Goal: Browse casually

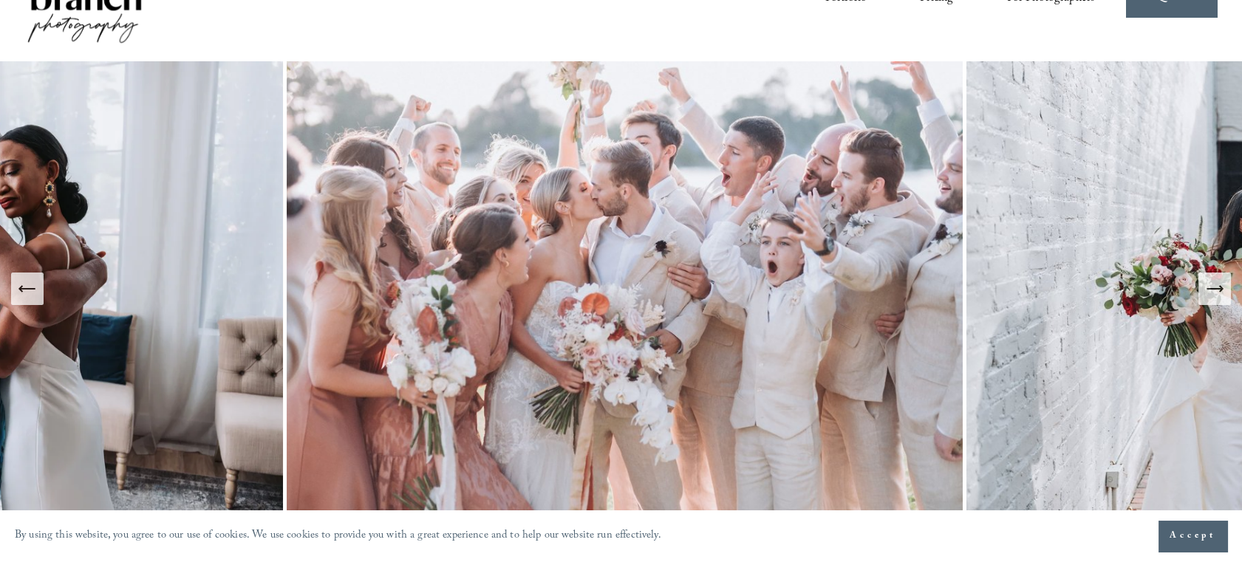
scroll to position [65, 0]
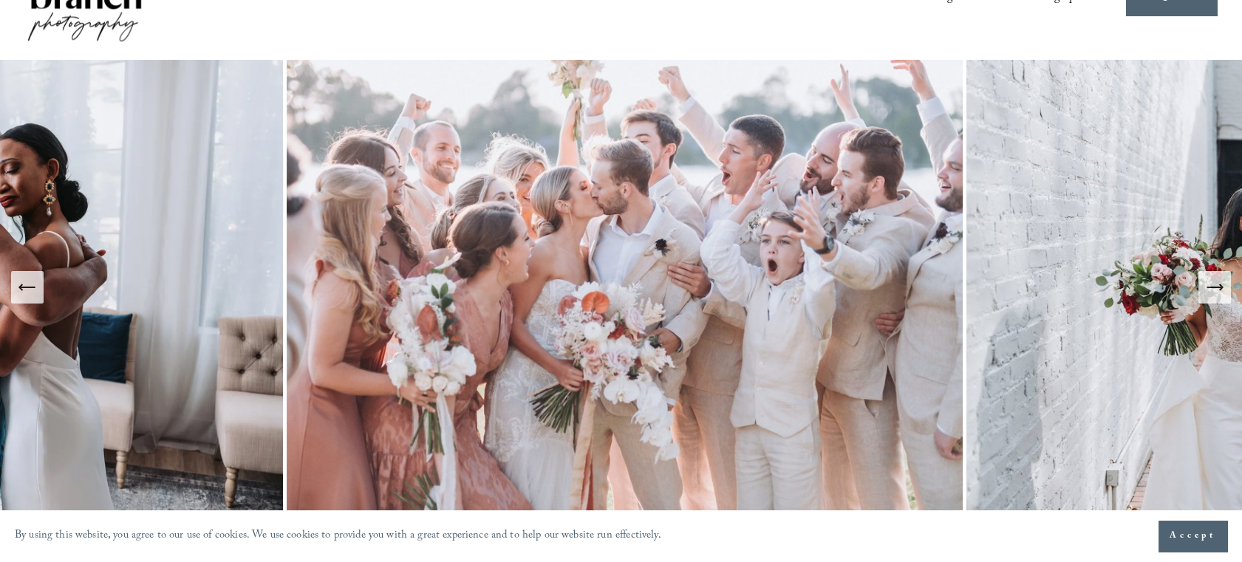
click at [1212, 296] on icon "Next Slide" at bounding box center [1215, 287] width 21 height 21
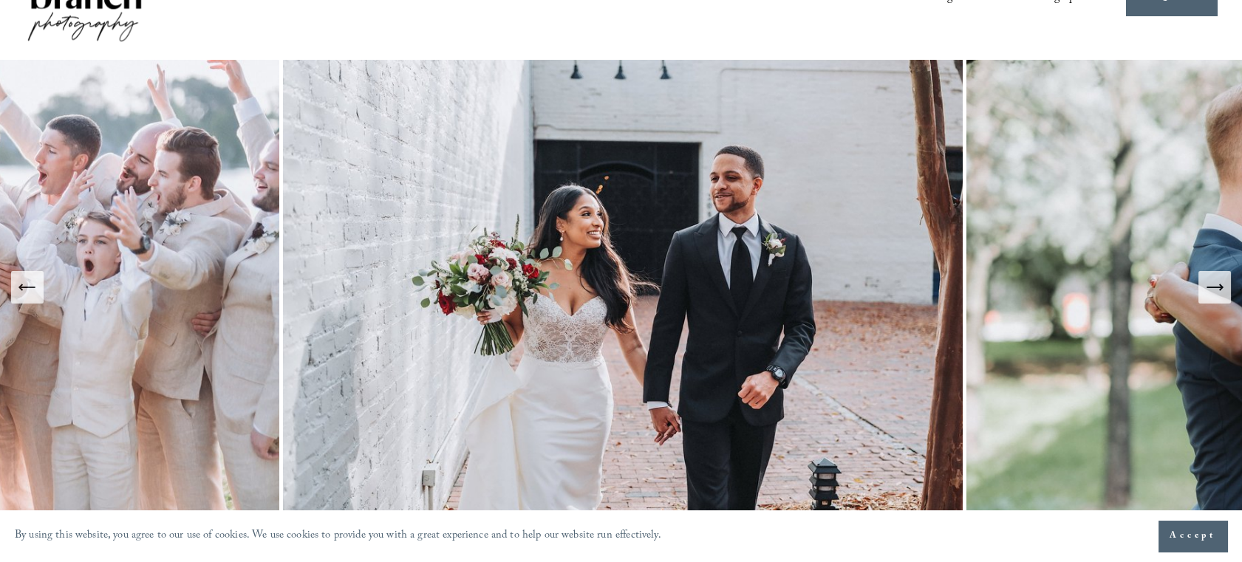
click at [1212, 296] on icon "Next Slide" at bounding box center [1215, 287] width 21 height 21
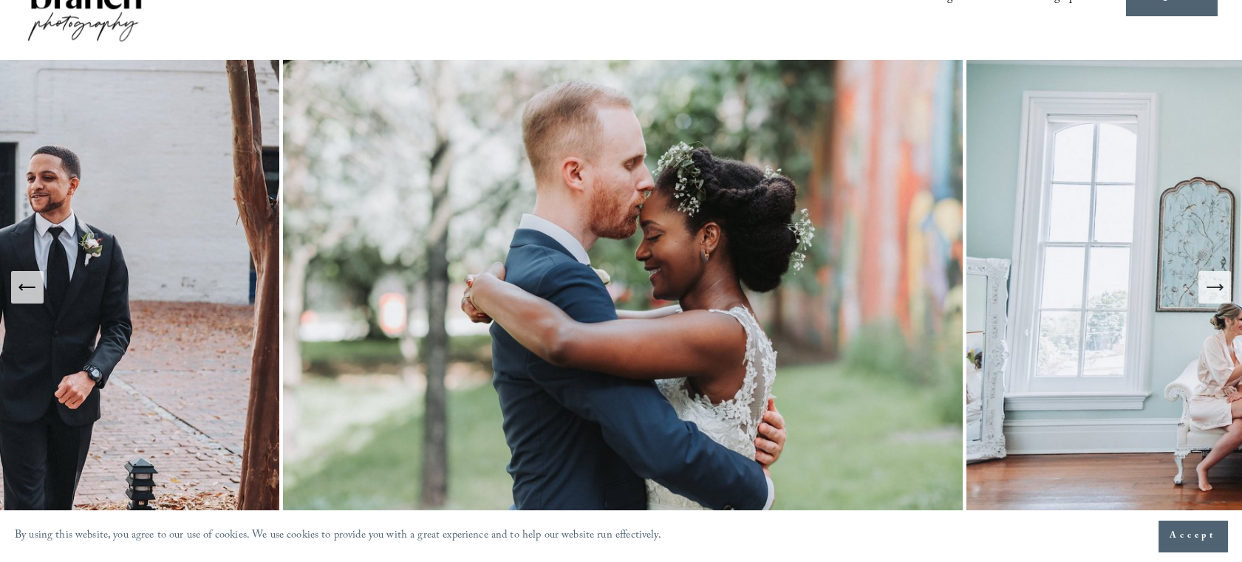
click at [1212, 296] on icon "Next Slide" at bounding box center [1215, 287] width 21 height 21
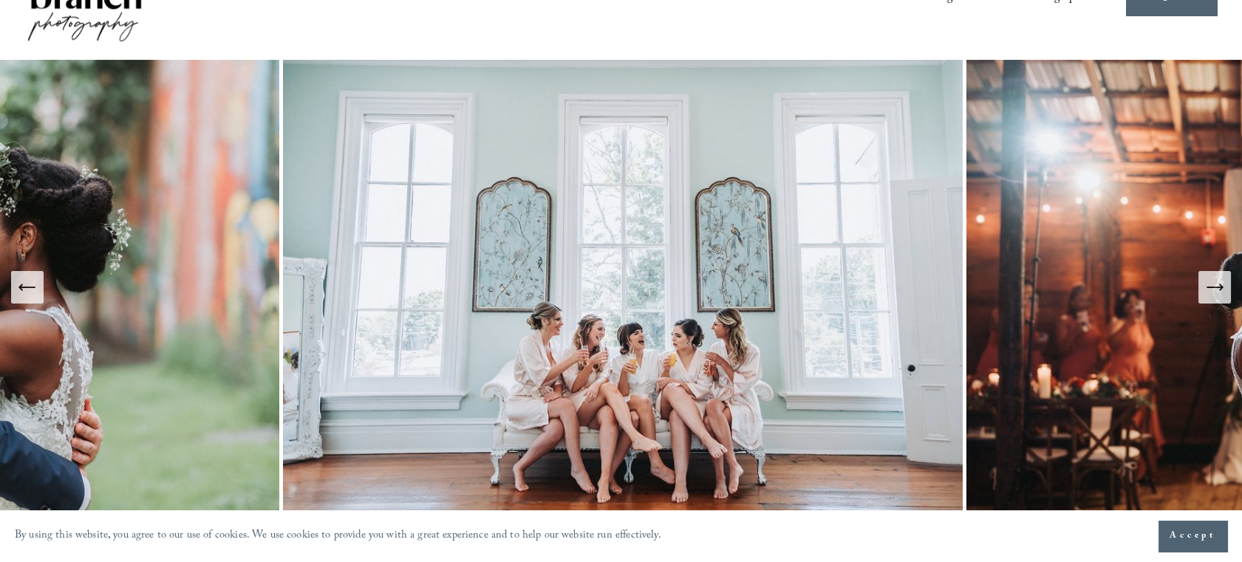
click at [1212, 296] on icon "Next Slide" at bounding box center [1215, 287] width 21 height 21
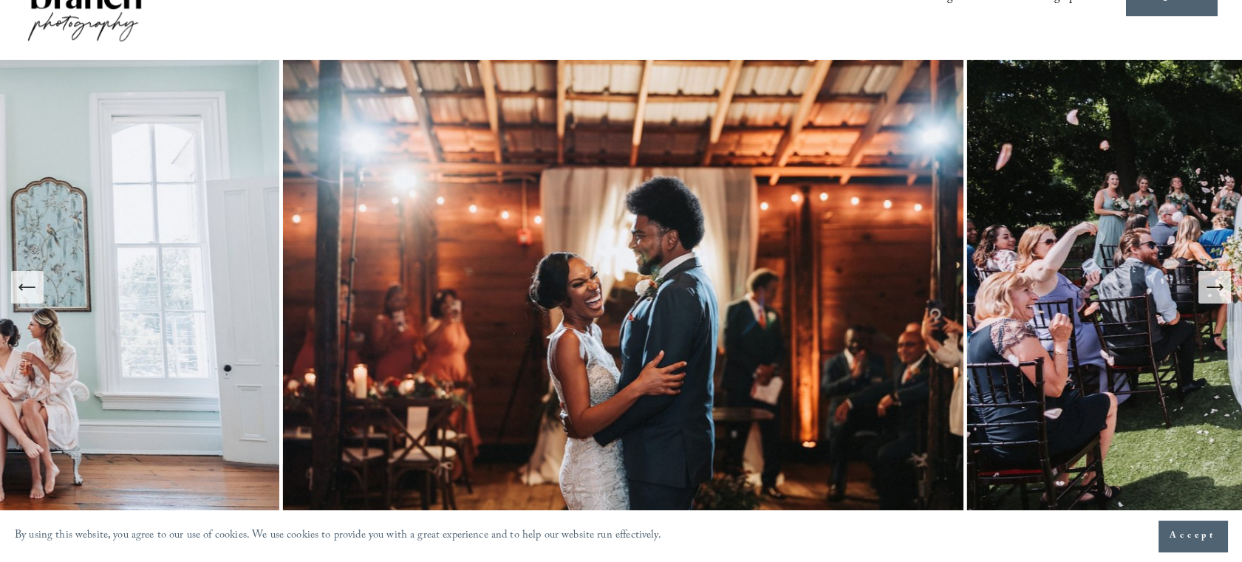
click at [1212, 296] on icon "Next Slide" at bounding box center [1215, 287] width 21 height 21
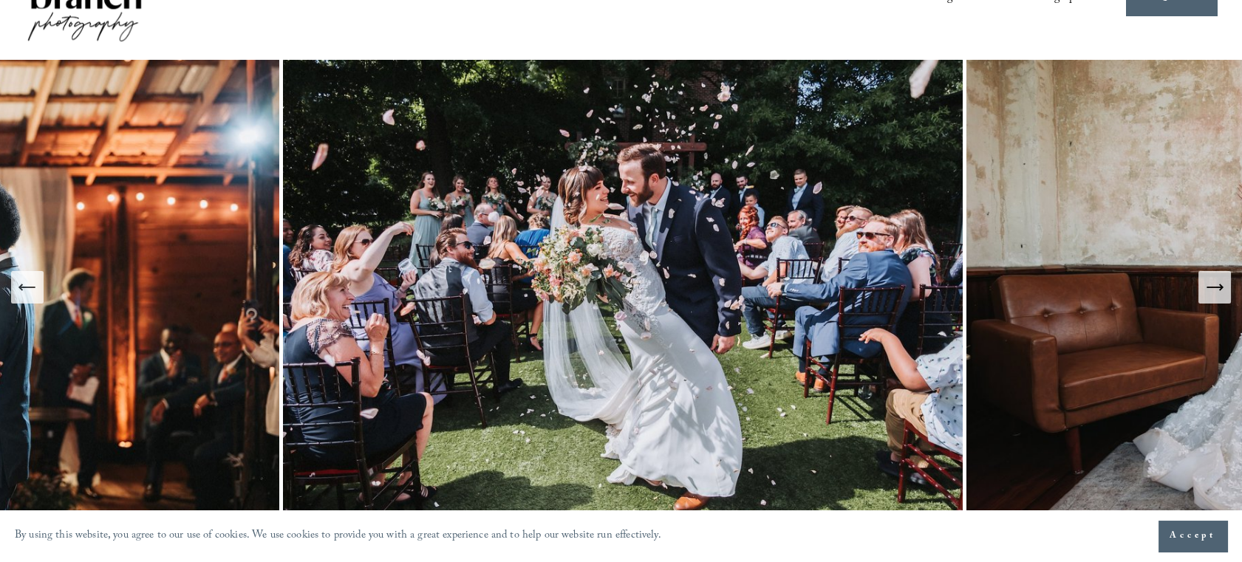
click at [1212, 296] on icon "Next Slide" at bounding box center [1215, 287] width 21 height 21
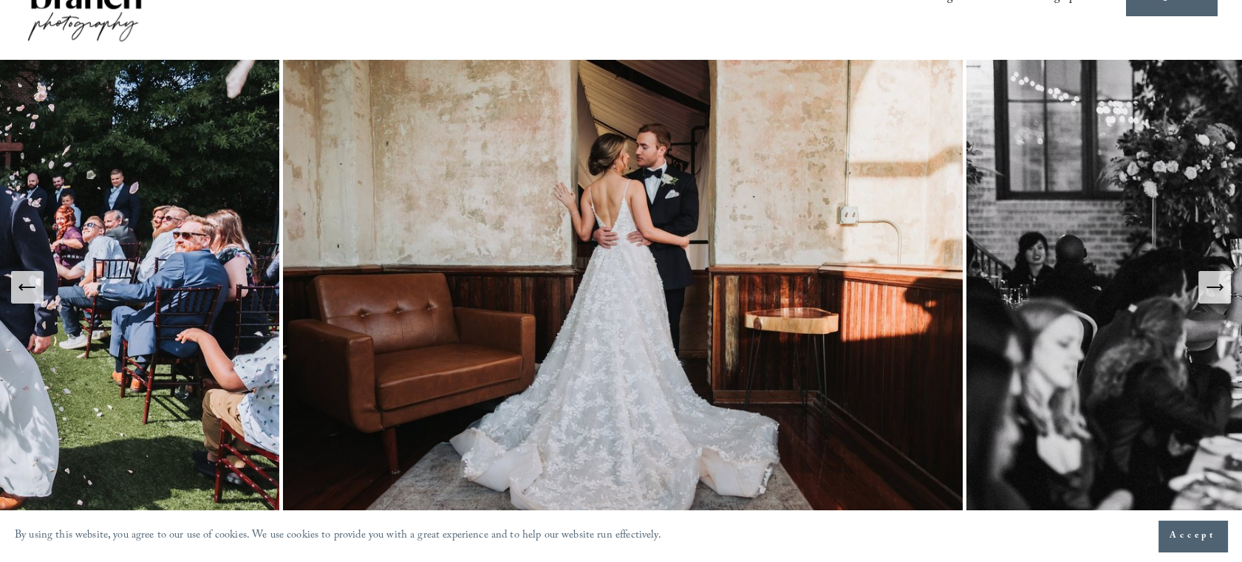
click at [1212, 296] on icon "Next Slide" at bounding box center [1215, 287] width 21 height 21
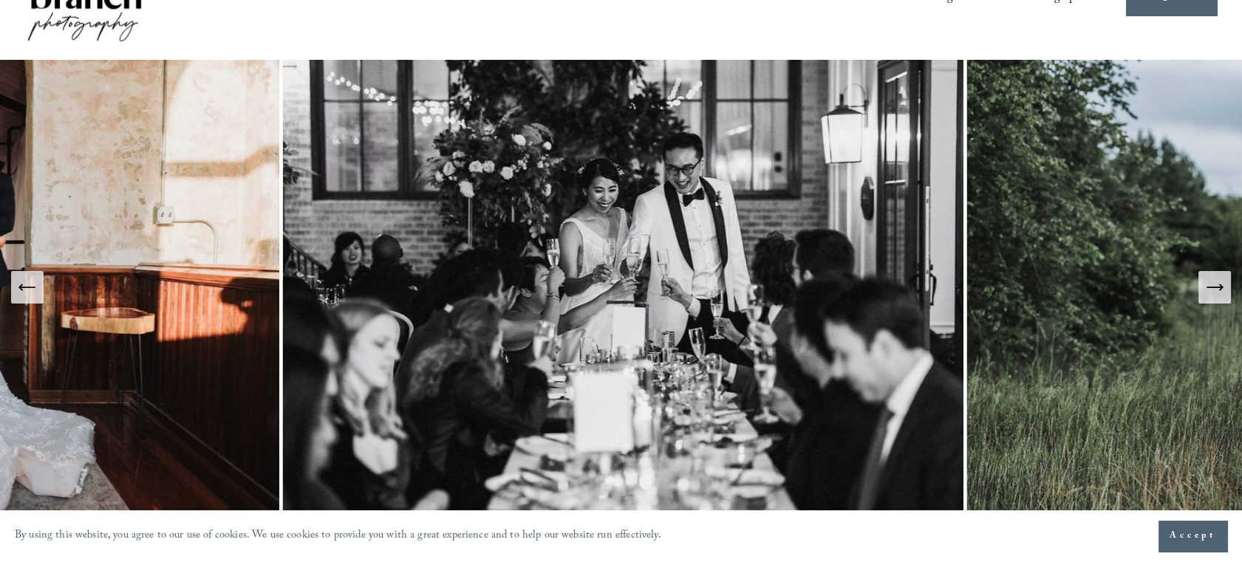
click at [1212, 296] on icon "Next Slide" at bounding box center [1215, 287] width 21 height 21
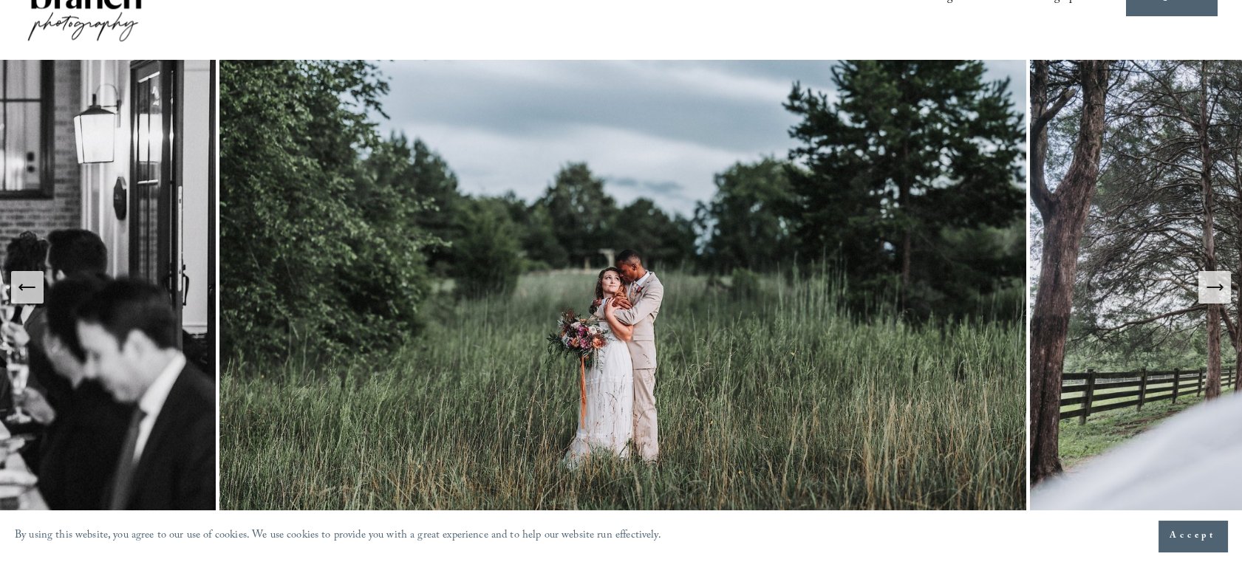
click at [1212, 296] on icon "Next Slide" at bounding box center [1215, 287] width 21 height 21
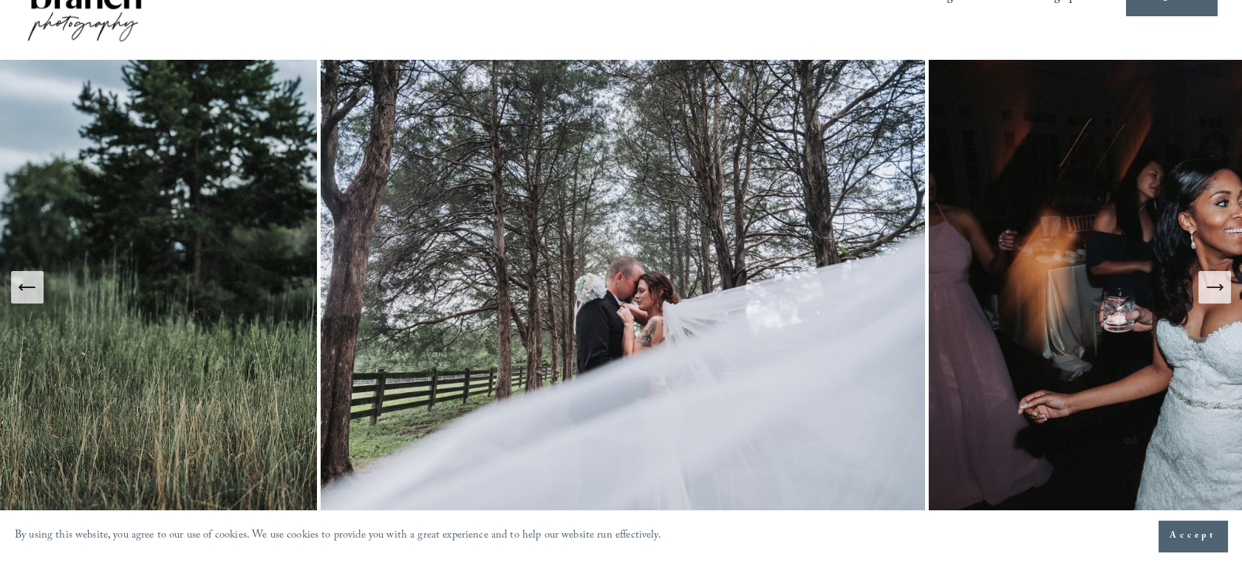
click at [1212, 296] on icon "Next Slide" at bounding box center [1215, 287] width 21 height 21
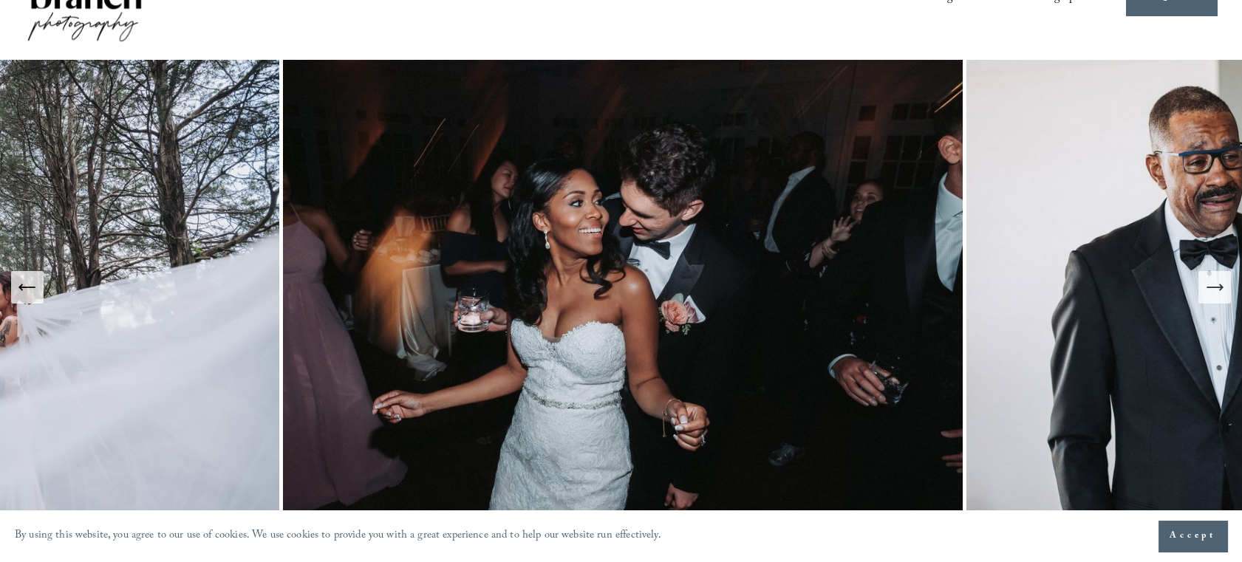
click at [1212, 296] on icon "Next Slide" at bounding box center [1215, 287] width 21 height 21
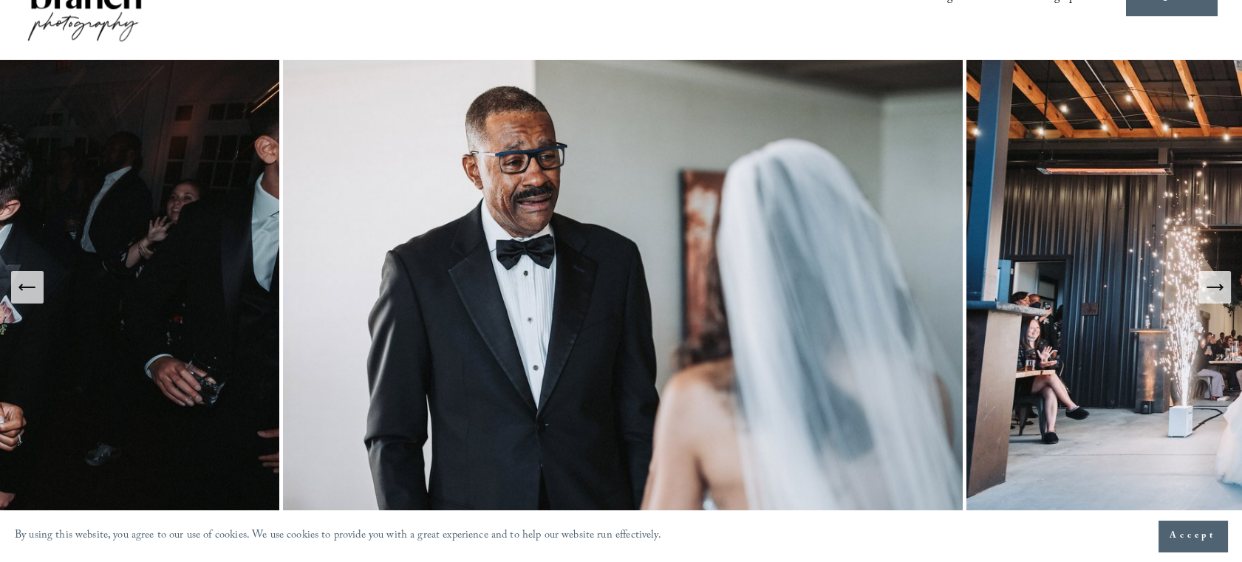
click at [1212, 296] on icon "Next Slide" at bounding box center [1215, 287] width 21 height 21
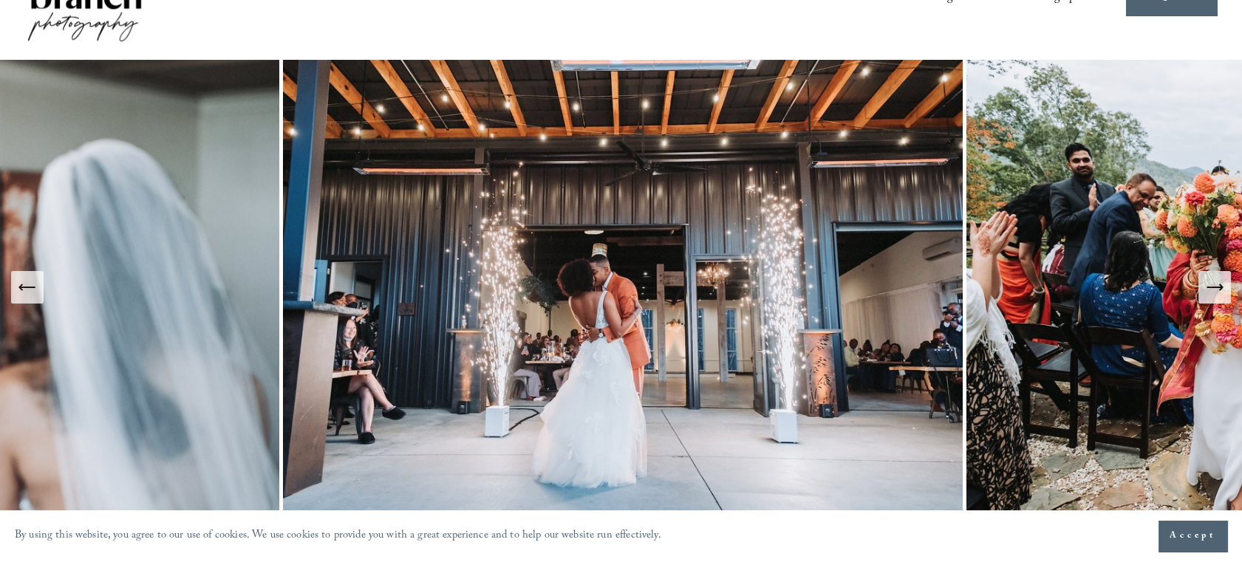
click at [1212, 296] on icon "Next Slide" at bounding box center [1215, 287] width 21 height 21
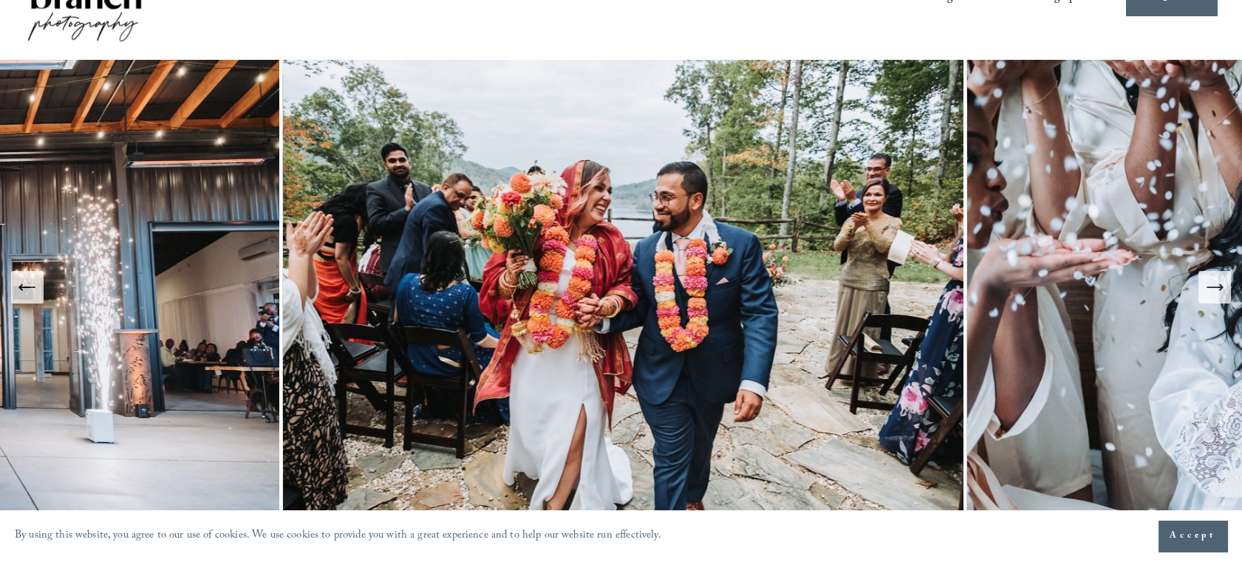
click at [1212, 296] on icon "Next Slide" at bounding box center [1215, 287] width 21 height 21
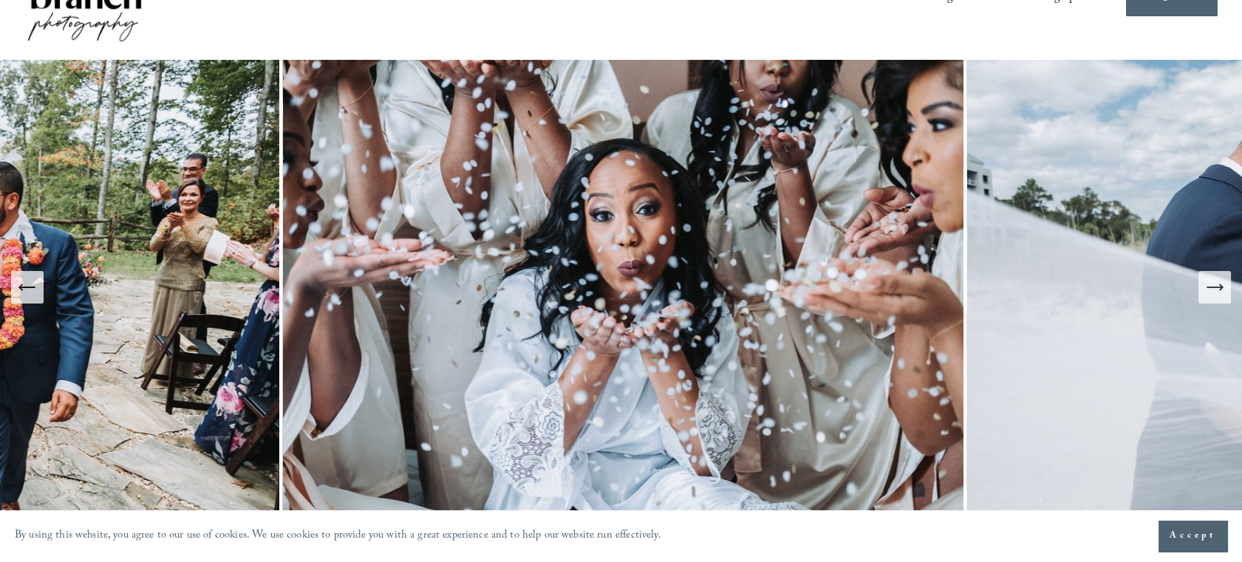
click at [1212, 296] on icon "Next Slide" at bounding box center [1215, 287] width 21 height 21
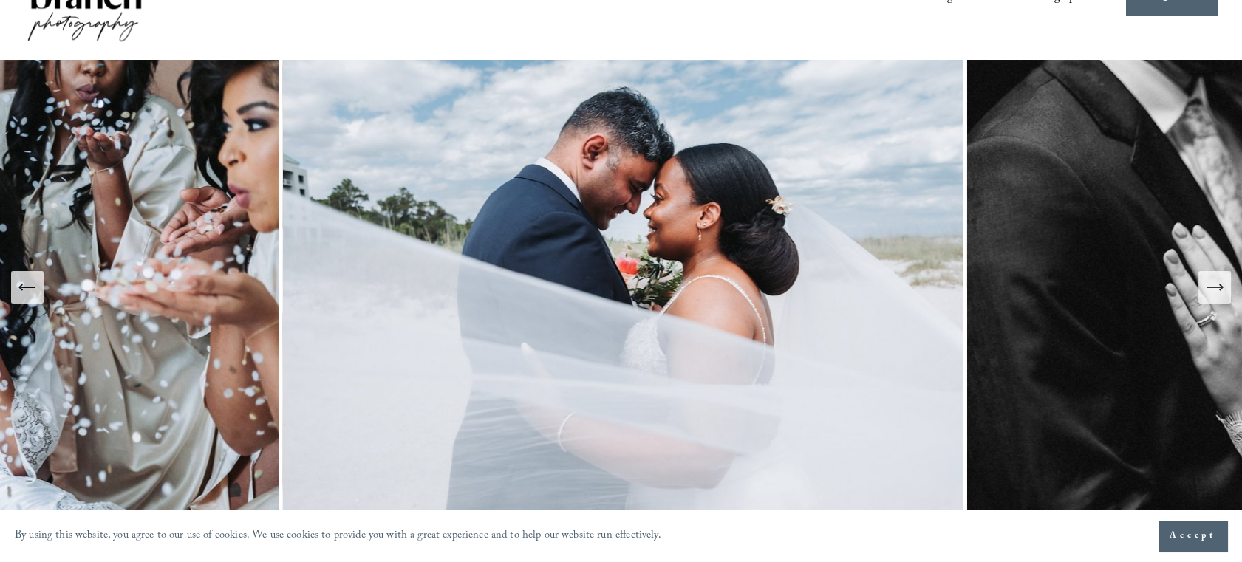
click at [1212, 296] on icon "Next Slide" at bounding box center [1215, 287] width 21 height 21
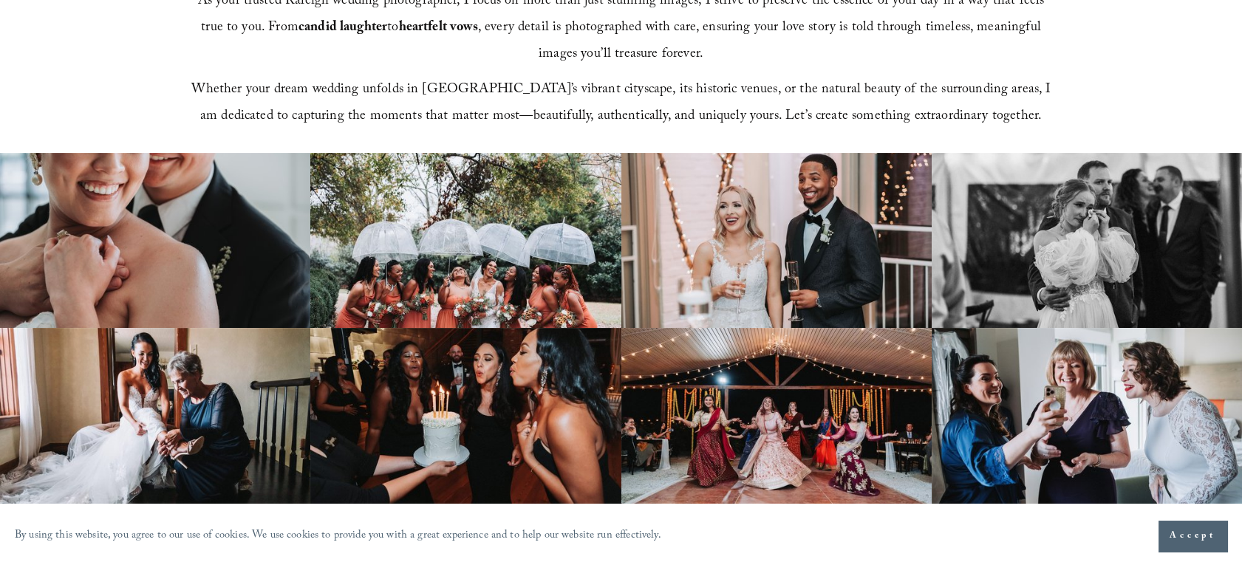
scroll to position [765, 0]
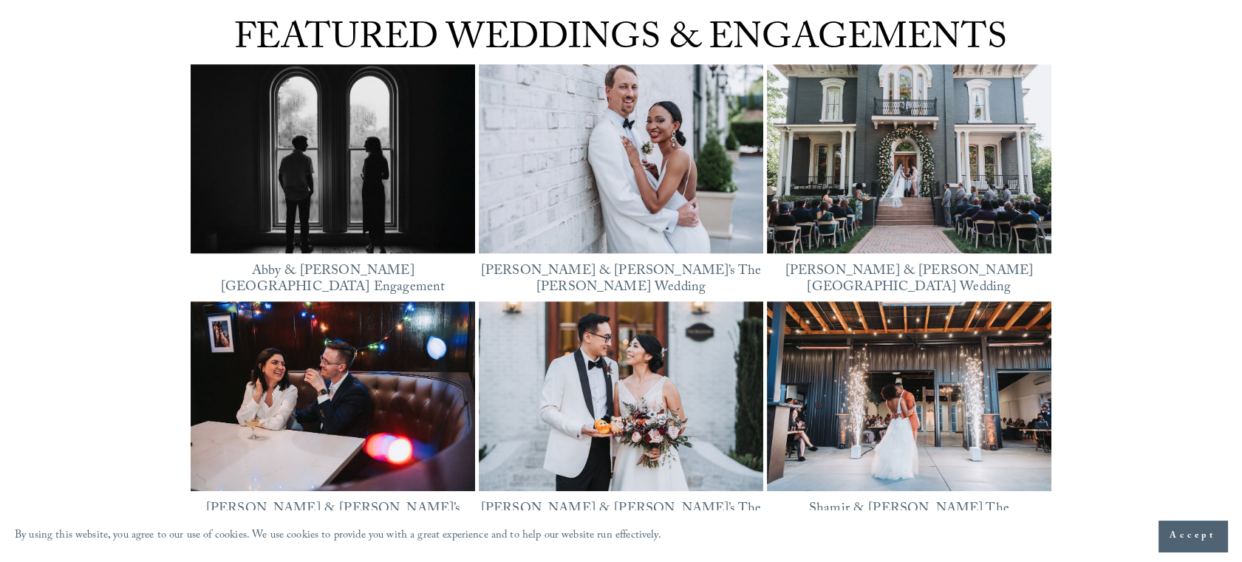
scroll to position [1834, 0]
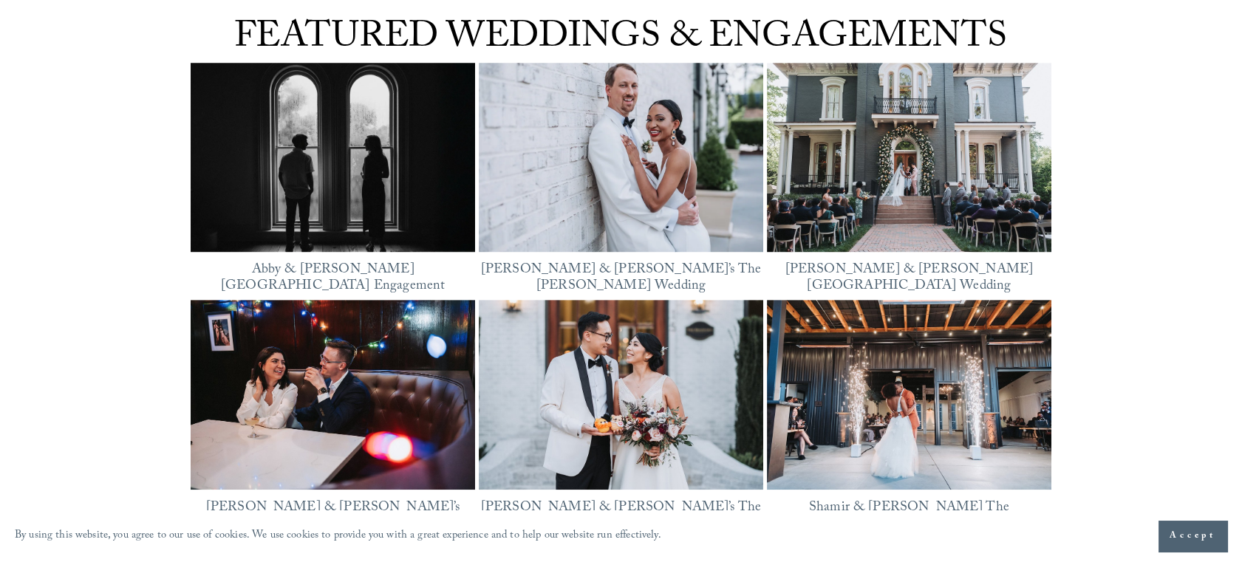
click at [601, 358] on img at bounding box center [621, 395] width 285 height 190
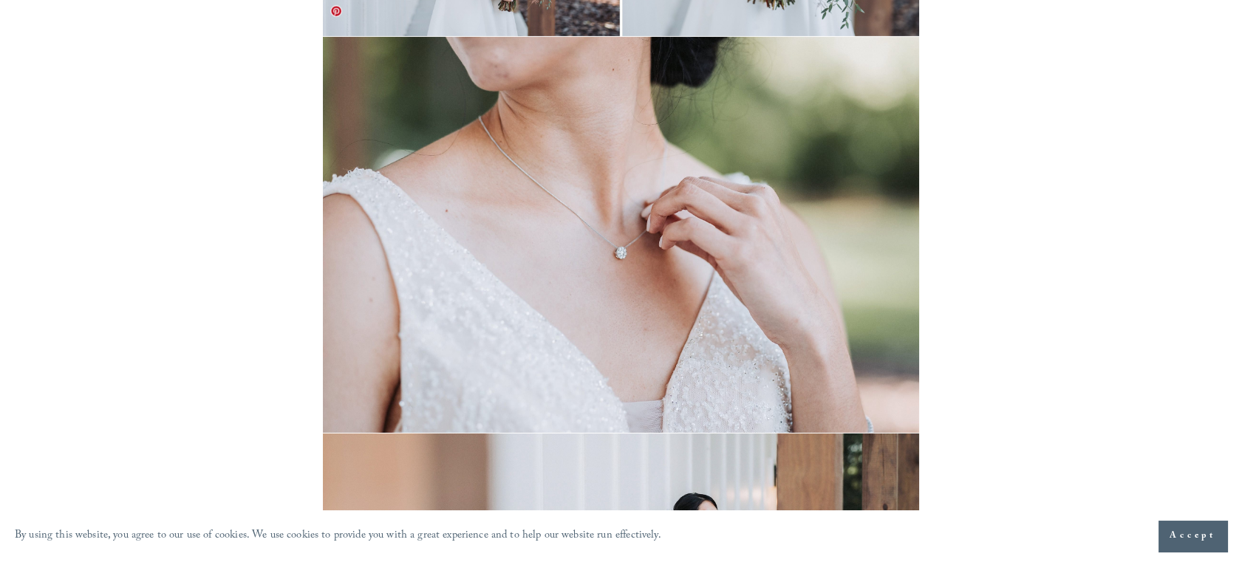
scroll to position [9723, 0]
